Goal: Information Seeking & Learning: Learn about a topic

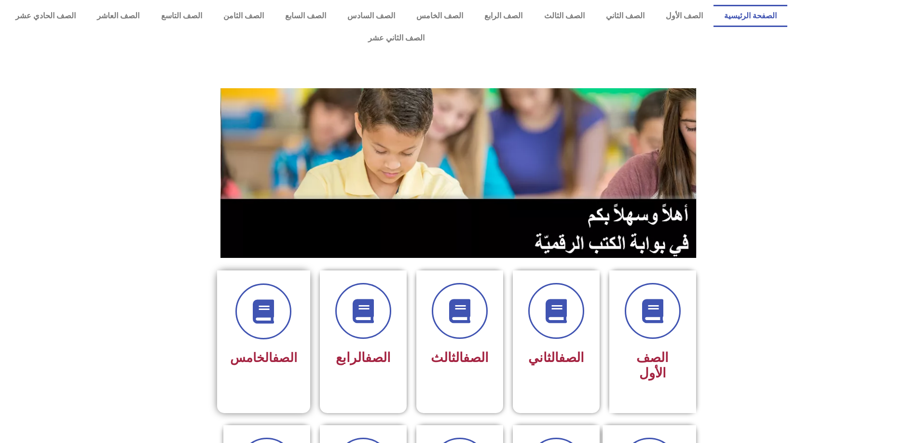
click at [286, 318] on div "الصف الخامس" at bounding box center [263, 327] width 67 height 87
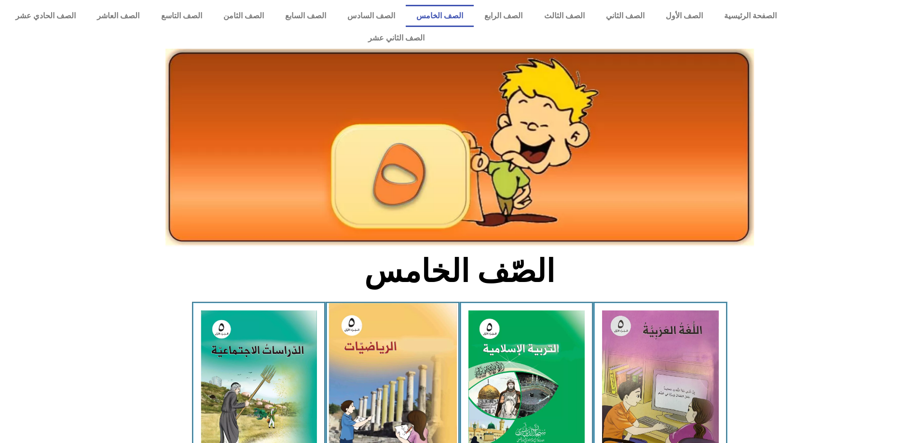
click at [376, 360] on img at bounding box center [392, 383] width 128 height 161
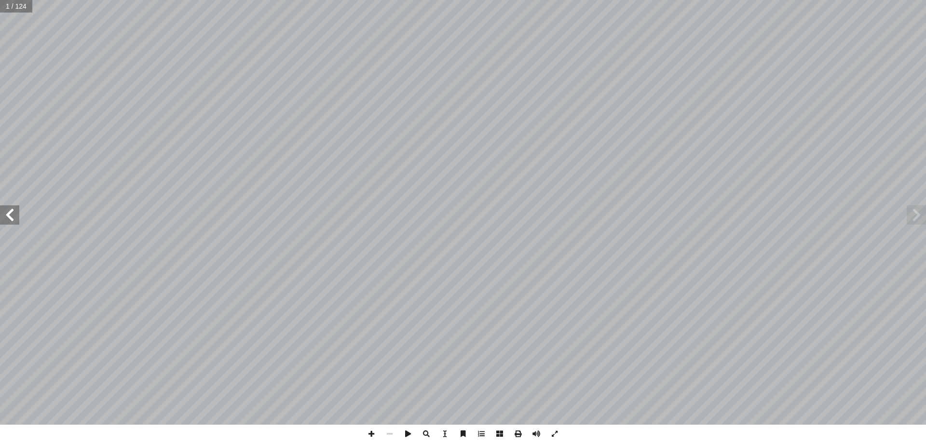
click at [5, 212] on span at bounding box center [9, 214] width 19 height 19
click at [5, 211] on span at bounding box center [9, 214] width 19 height 19
click at [372, 434] on span at bounding box center [371, 434] width 18 height 18
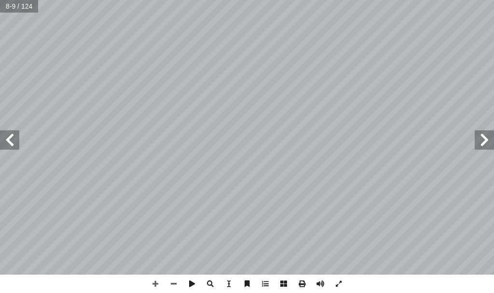
click at [9, 146] on span at bounding box center [9, 139] width 19 height 19
